Goal: Answer question/provide support

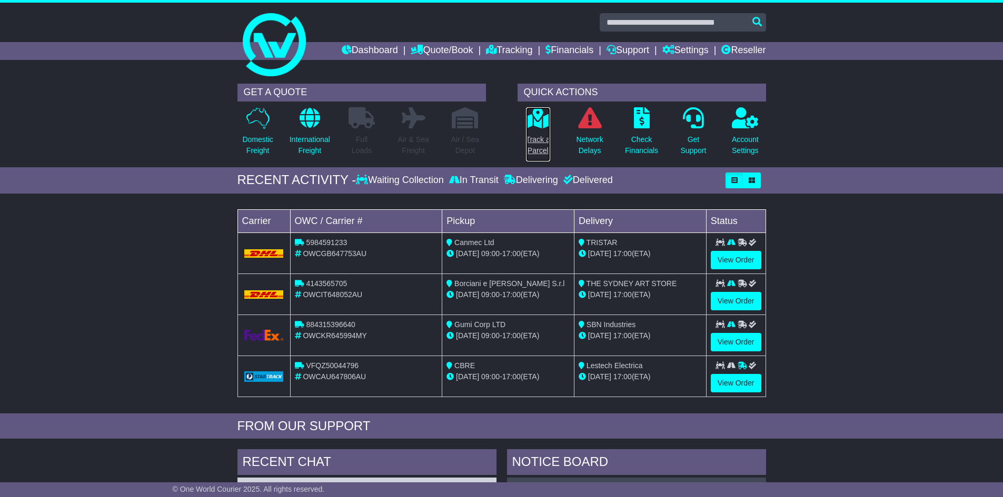
click at [537, 127] on icon at bounding box center [538, 117] width 24 height 21
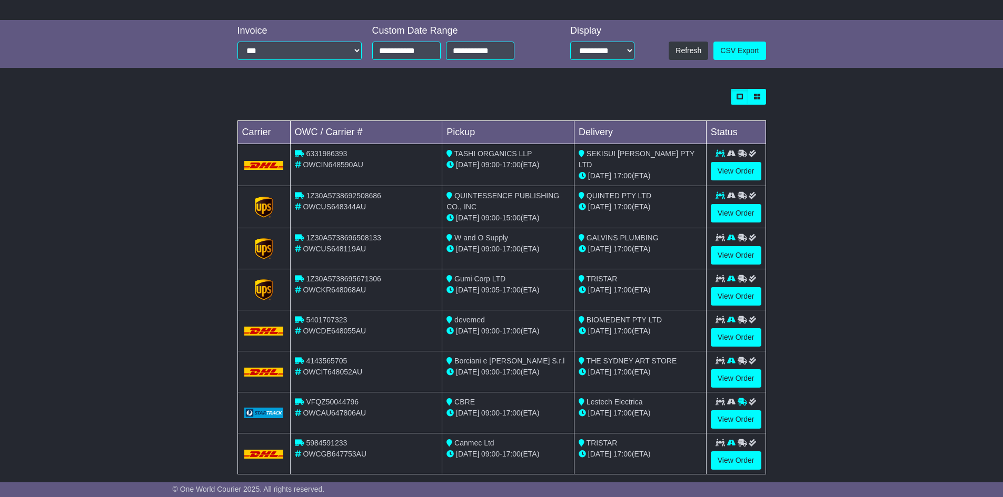
scroll to position [282, 0]
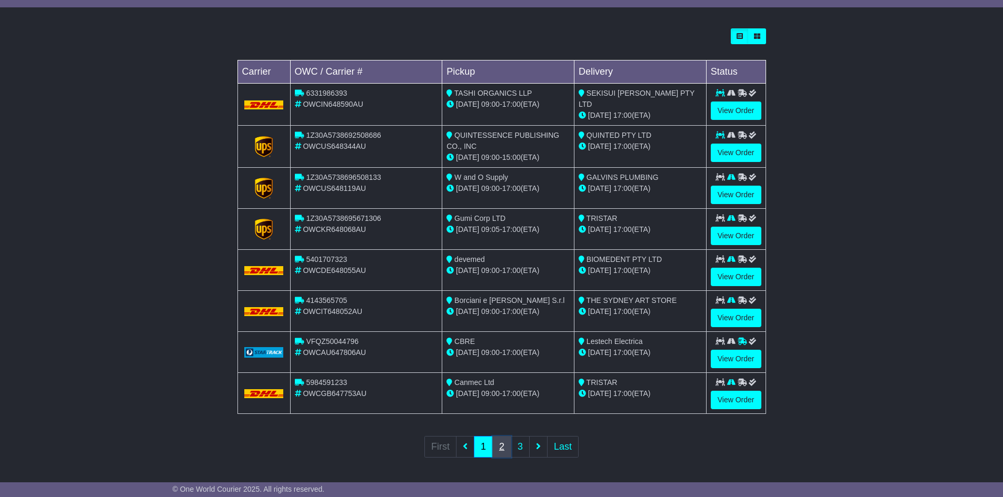
click at [510, 449] on link "2" at bounding box center [501, 447] width 19 height 22
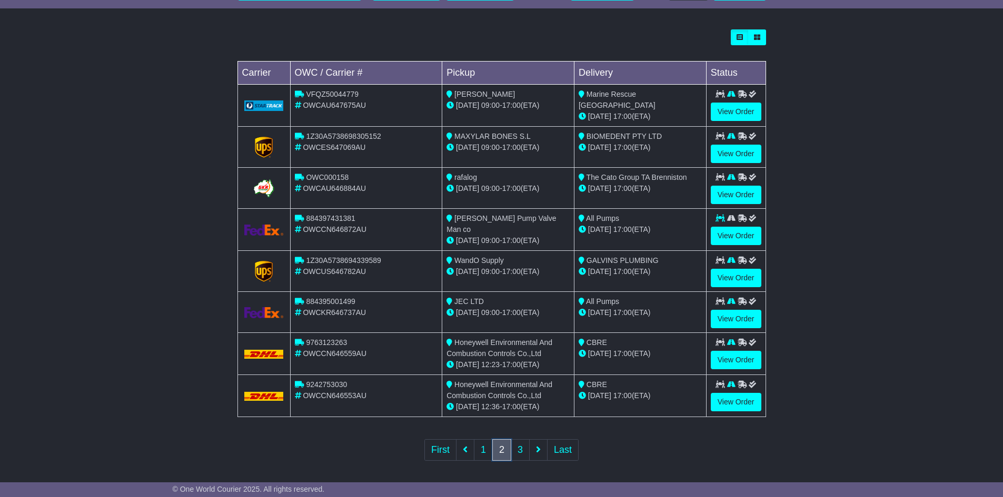
scroll to position [284, 0]
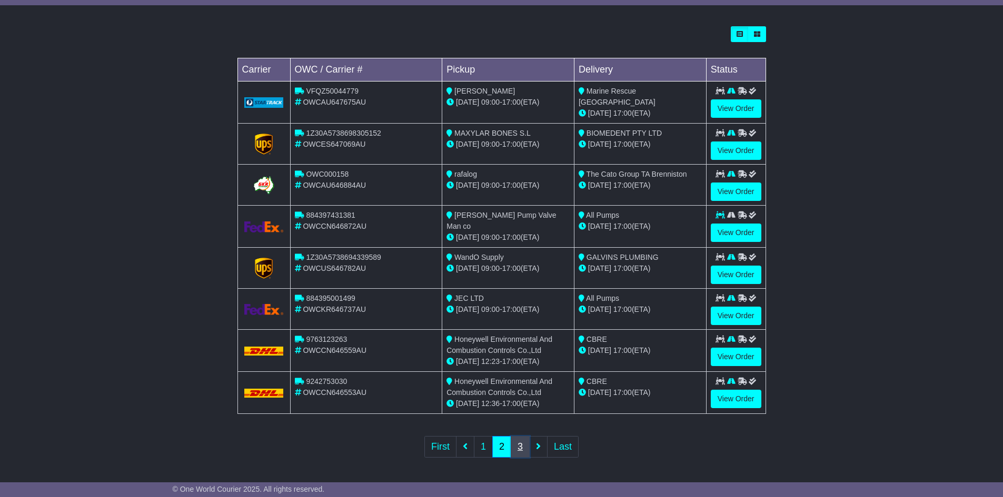
click at [513, 442] on link "3" at bounding box center [520, 447] width 19 height 22
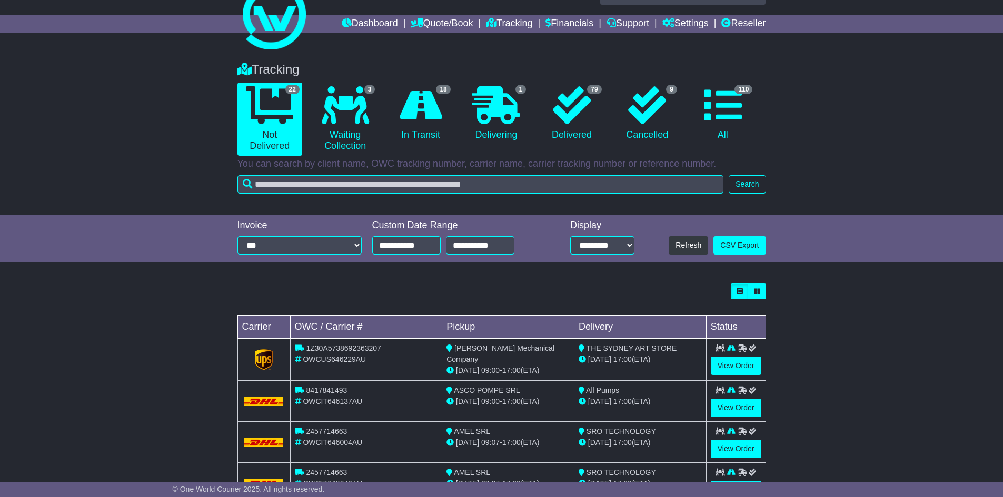
scroll to position [53, 0]
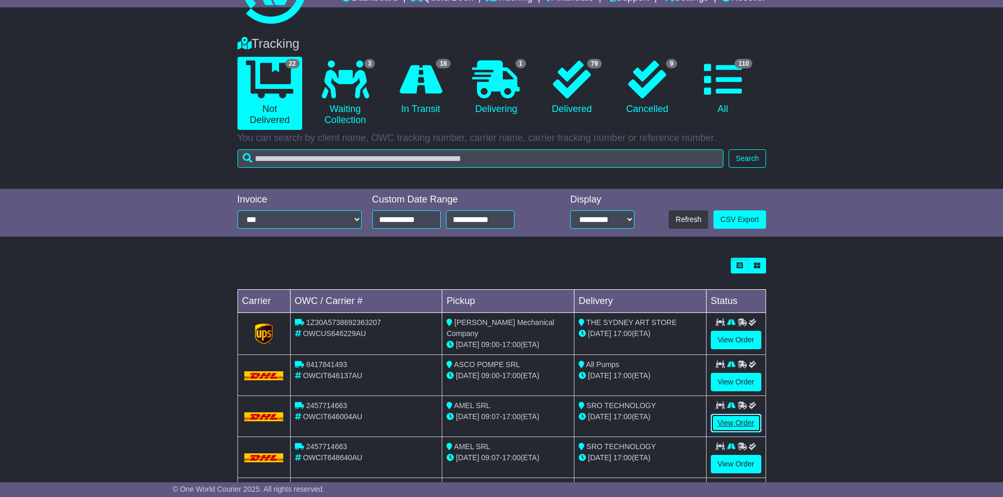
click at [724, 422] on link "View Order" at bounding box center [736, 423] width 51 height 18
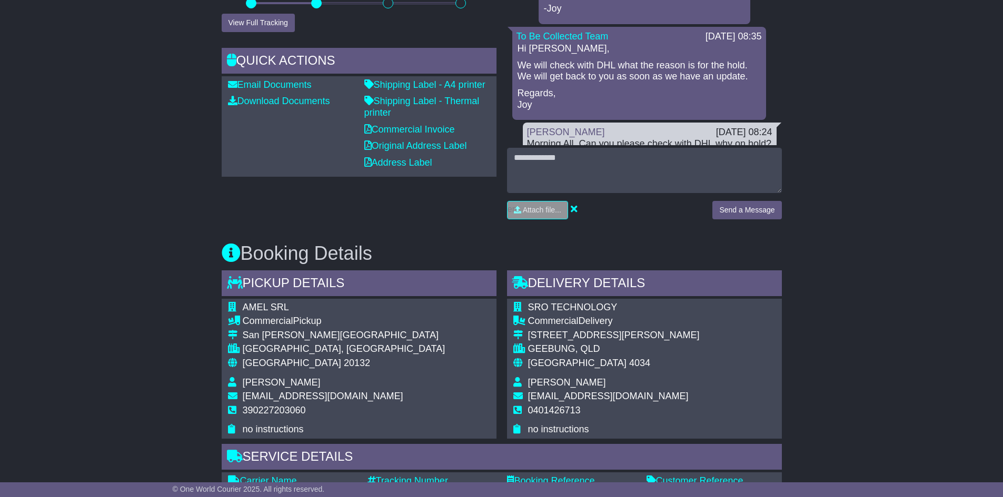
scroll to position [421, 0]
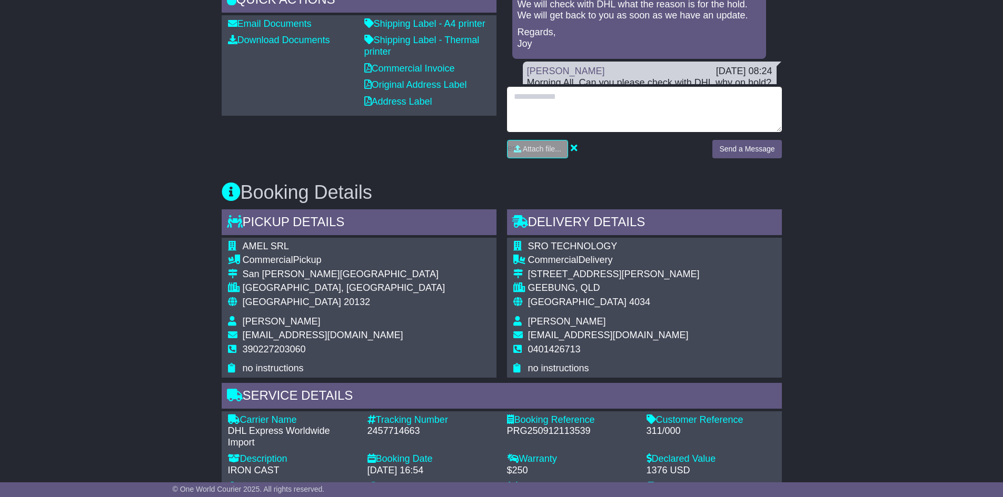
click at [574, 117] on textarea at bounding box center [644, 109] width 275 height 45
type textarea "**********"
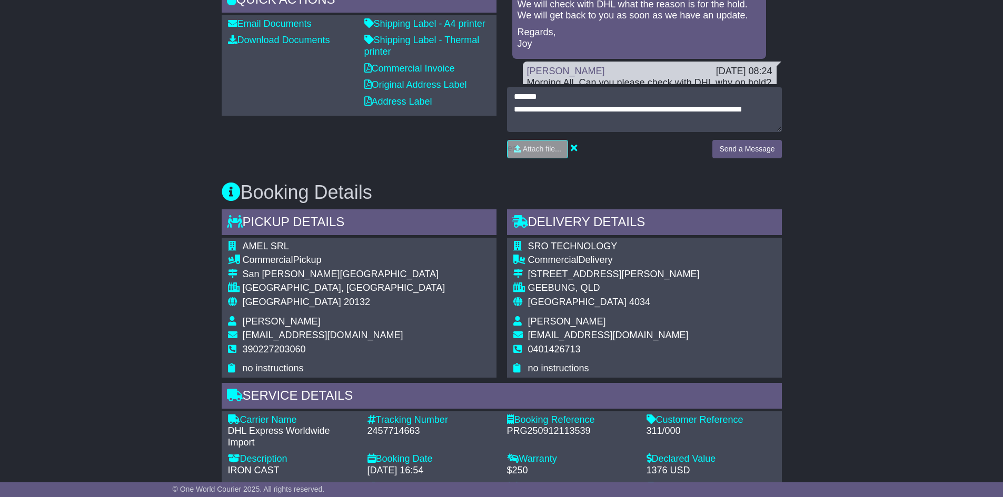
click at [752, 164] on div "Send a Message" at bounding box center [746, 153] width 79 height 26
click at [750, 152] on button "Send a Message" at bounding box center [746, 149] width 69 height 18
